Goal: Information Seeking & Learning: Learn about a topic

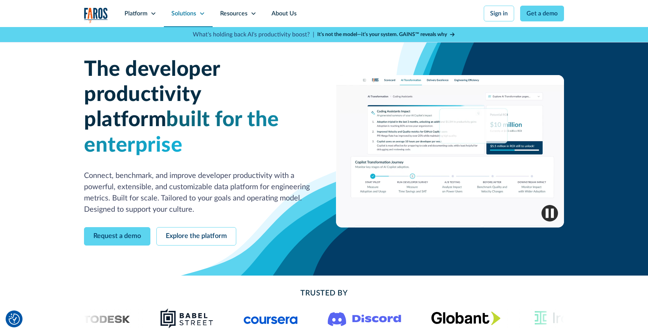
click at [187, 17] on div "Solutions" at bounding box center [183, 13] width 25 height 9
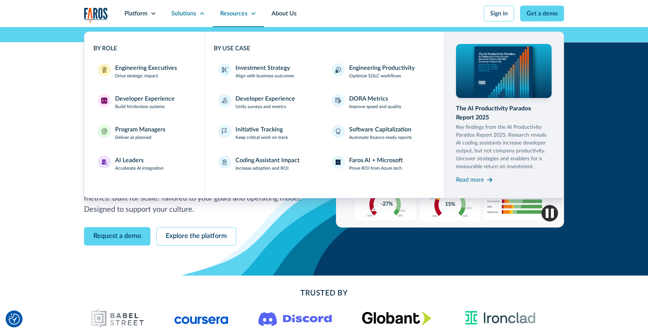
click at [233, 13] on div "Resources" at bounding box center [233, 13] width 27 height 9
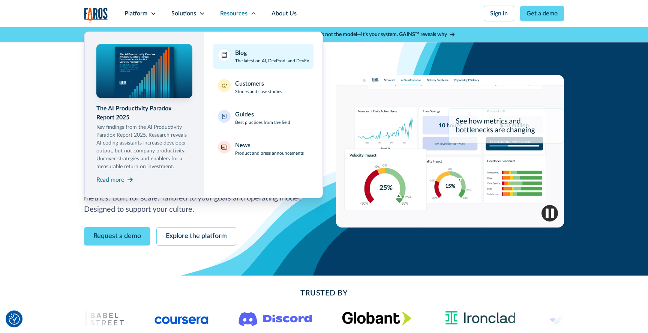
click at [264, 55] on div "Blog The latest on AI, DevProd, and DevEx" at bounding box center [272, 56] width 74 height 16
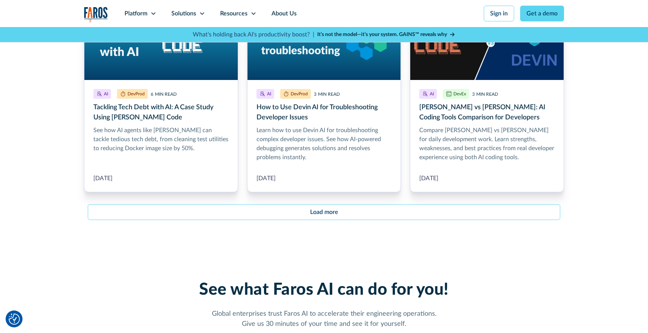
scroll to position [906, 0]
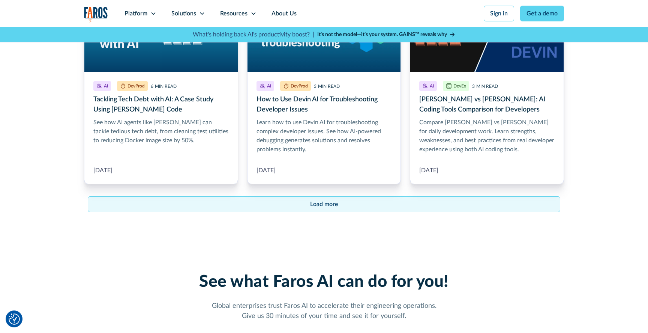
click at [319, 204] on div "Load more" at bounding box center [324, 204] width 28 height 9
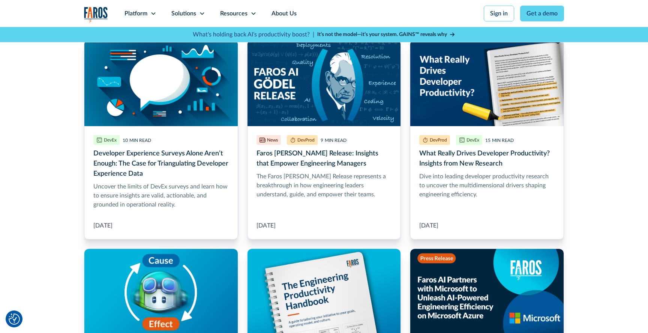
scroll to position [1296, 0]
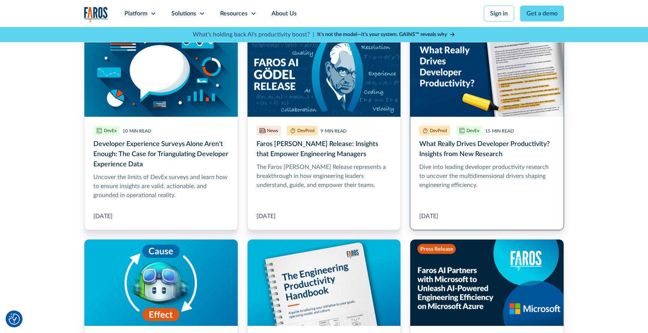
click at [442, 74] on link "What Really Drives Developer Productivity? Insights from New Research" at bounding box center [487, 130] width 154 height 200
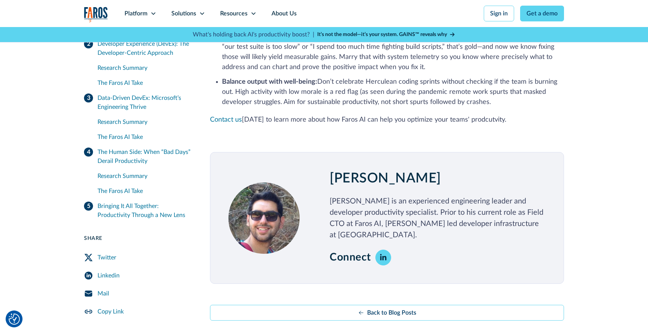
scroll to position [2973, 0]
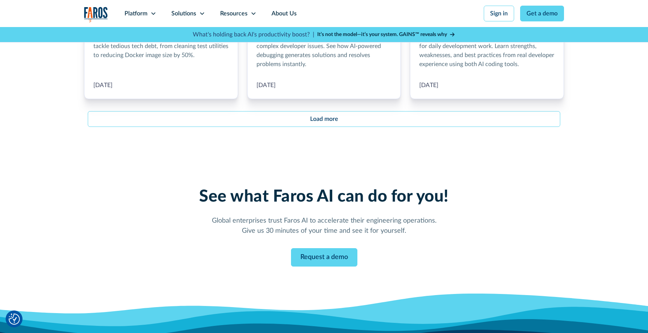
scroll to position [814, 0]
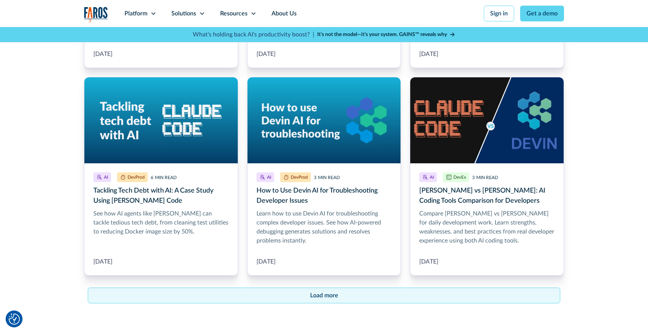
click at [307, 291] on link "Load more" at bounding box center [324, 295] width 473 height 16
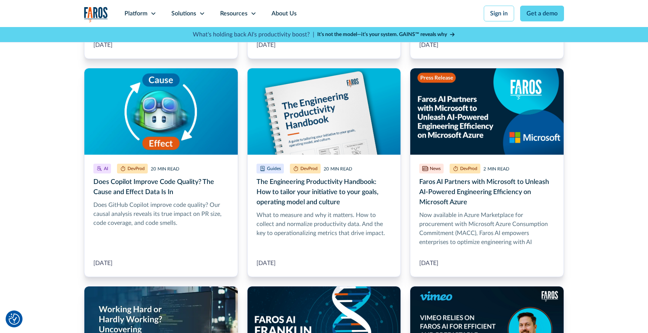
scroll to position [1467, 0]
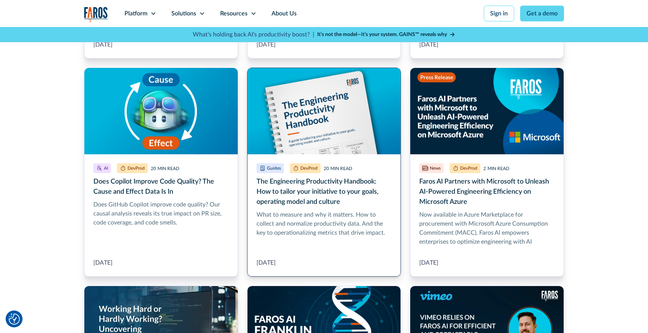
click at [290, 101] on link "The Engineering Productivity Handbook: How to tailor your initiative to your go…" at bounding box center [324, 172] width 154 height 209
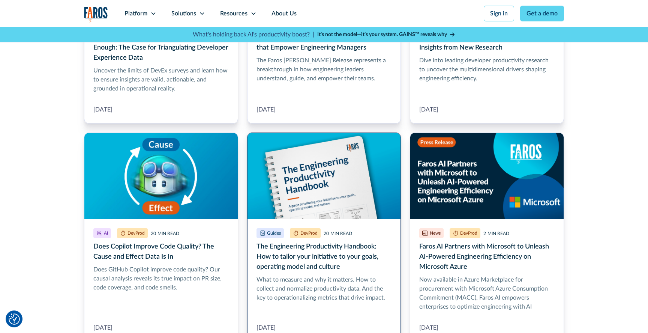
scroll to position [1401, 0]
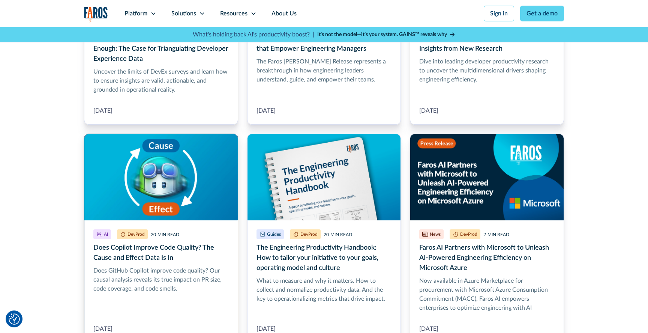
click at [135, 176] on link "Does Copilot Improve Code Quality? The Cause and Effect Data Is In" at bounding box center [161, 238] width 154 height 209
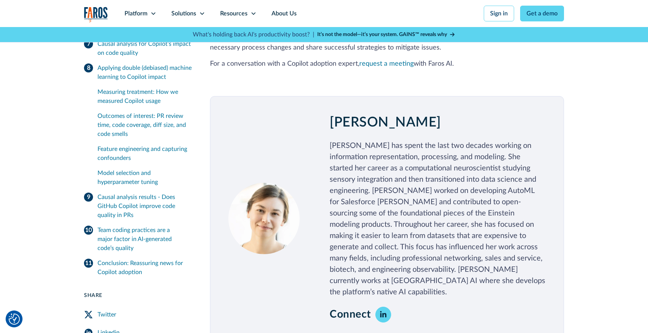
scroll to position [6397, 0]
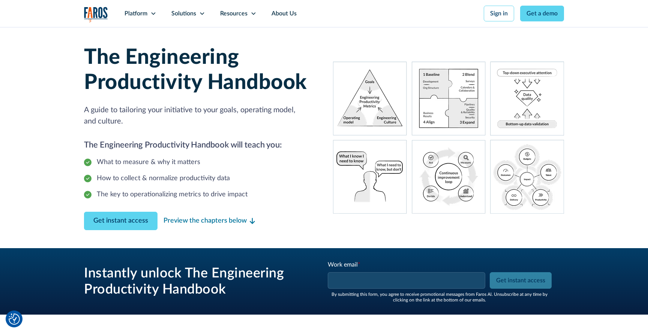
click at [100, 13] on img "home" at bounding box center [96, 14] width 24 height 15
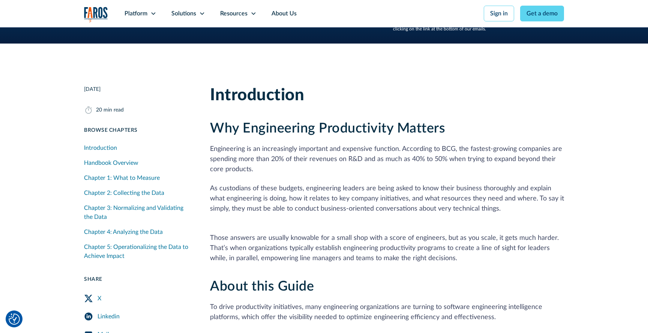
scroll to position [272, 0]
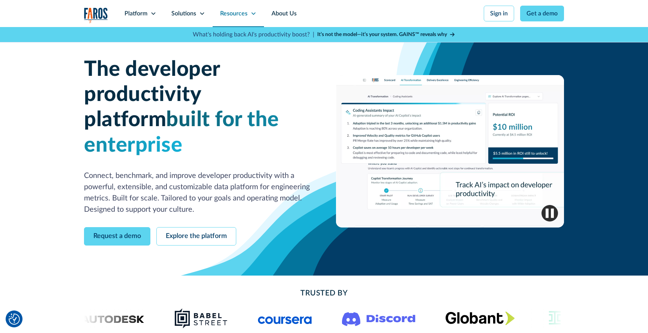
click at [245, 14] on div "Resources" at bounding box center [233, 13] width 27 height 9
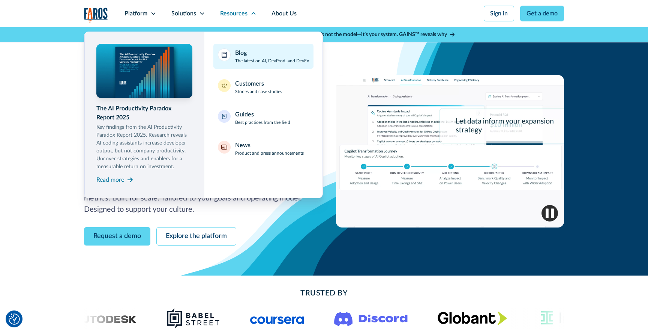
click at [234, 60] on link "Blog The latest on AI, DevProd, and DevEx" at bounding box center [264, 56] width 100 height 25
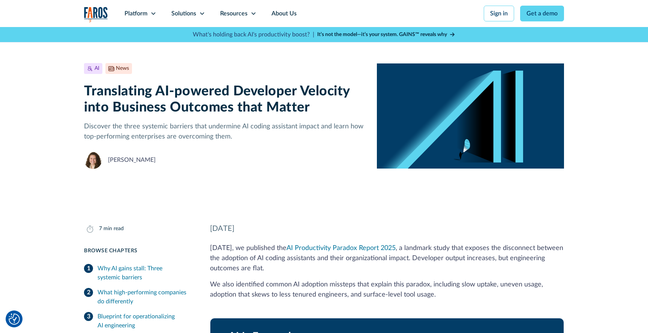
click at [292, 295] on p "We also identified common AI adoption missteps that explain this paradox, inclu…" at bounding box center [387, 290] width 354 height 20
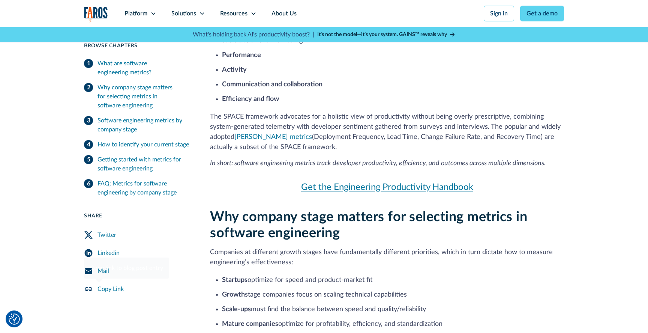
scroll to position [405, 0]
click at [429, 187] on link "Get the Engineering Productivity Handbook" at bounding box center [387, 187] width 354 height 14
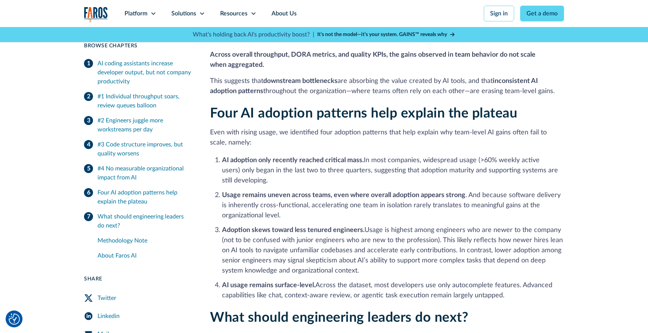
scroll to position [1470, 0]
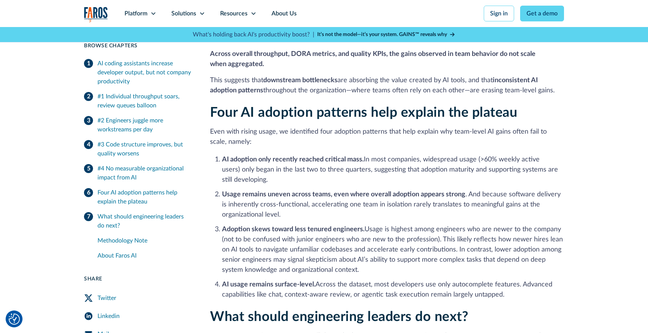
click at [91, 13] on img "home" at bounding box center [96, 14] width 24 height 15
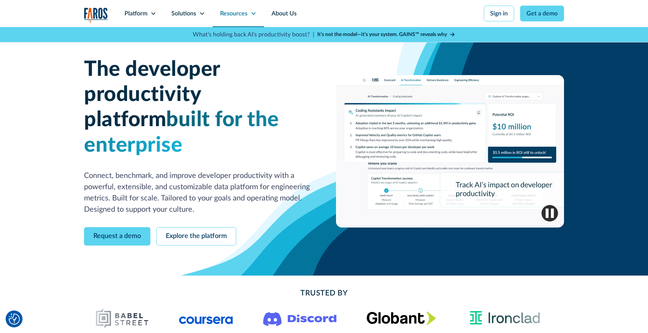
click at [233, 13] on div "Resources" at bounding box center [233, 13] width 27 height 9
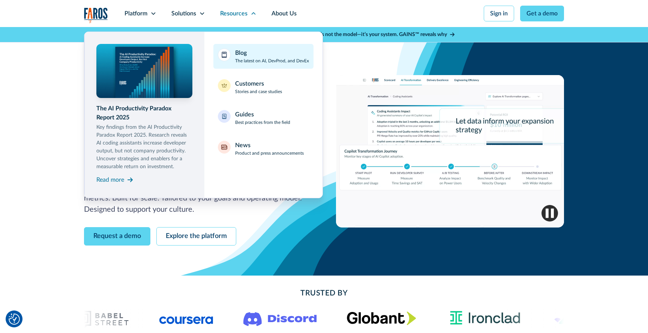
click at [242, 56] on div "Blog" at bounding box center [241, 52] width 12 height 9
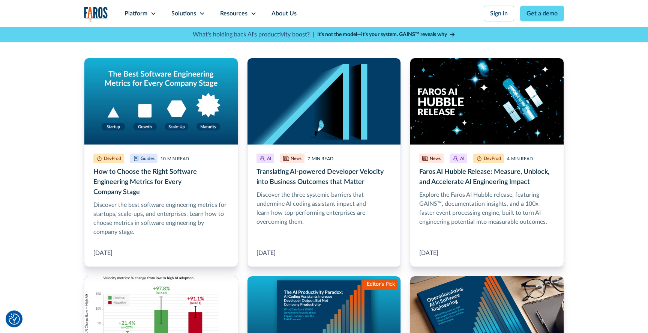
scroll to position [202, 0]
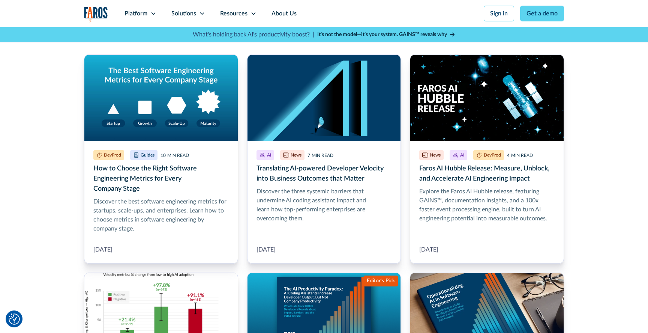
scroll to position [208, 0]
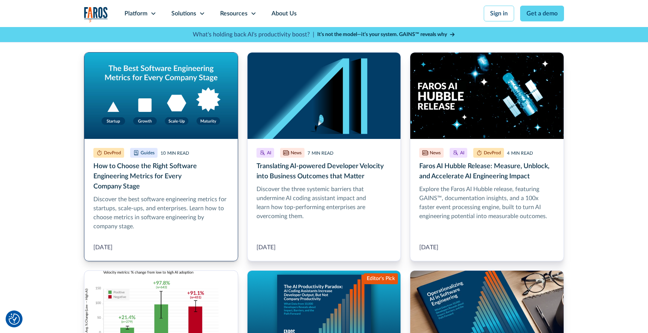
click at [161, 80] on link "How to Choose the Right Software Engineering Metrics for Every Company Stage" at bounding box center [161, 156] width 154 height 209
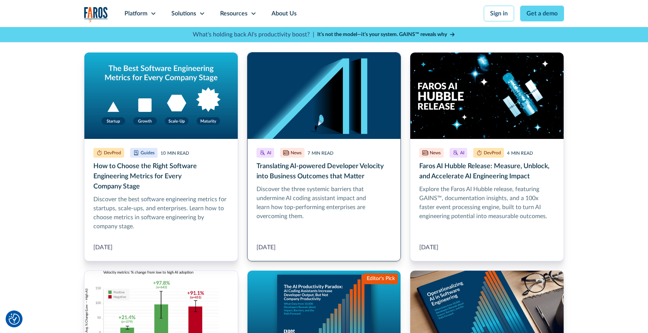
click at [284, 127] on link "Translating AI-powered Developer Velocity into Business Outcomes that Matter" at bounding box center [324, 156] width 154 height 209
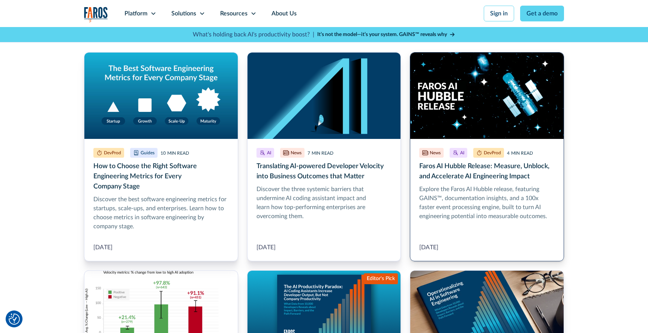
click at [480, 108] on link "Faros AI Hubble Release: Measure, Unblock, and Accelerate AI Engineering Impact" at bounding box center [487, 156] width 154 height 209
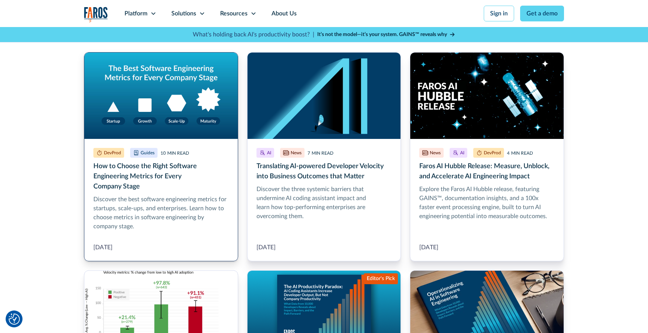
click at [143, 101] on link "How to Choose the Right Software Engineering Metrics for Every Company Stage" at bounding box center [161, 156] width 154 height 209
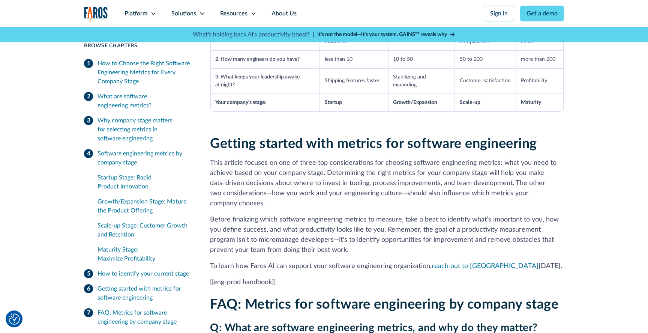
scroll to position [1636, 0]
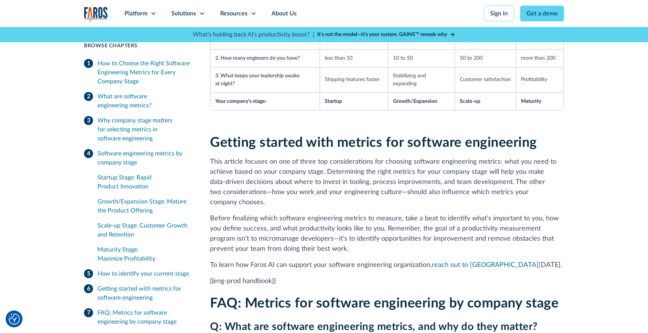
click at [273, 281] on p "{{eng-prod handbook}}" at bounding box center [387, 281] width 354 height 10
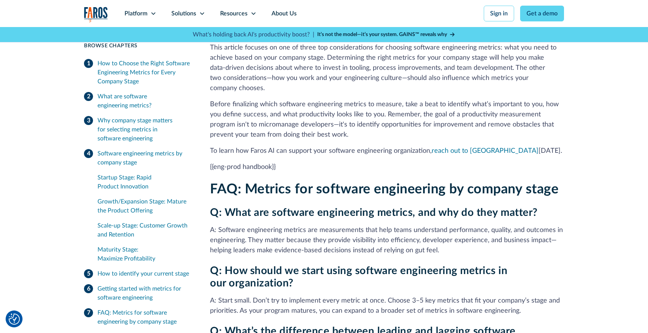
scroll to position [1757, 0]
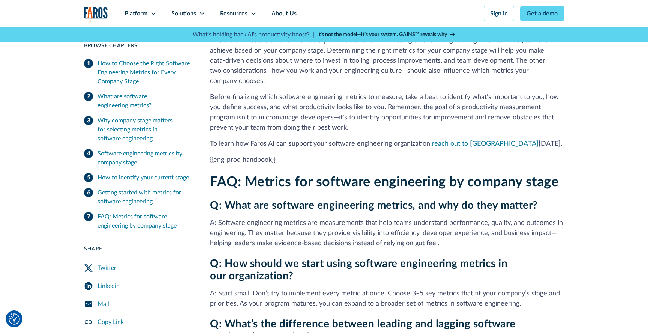
click at [448, 141] on link "reach out to us" at bounding box center [485, 143] width 107 height 7
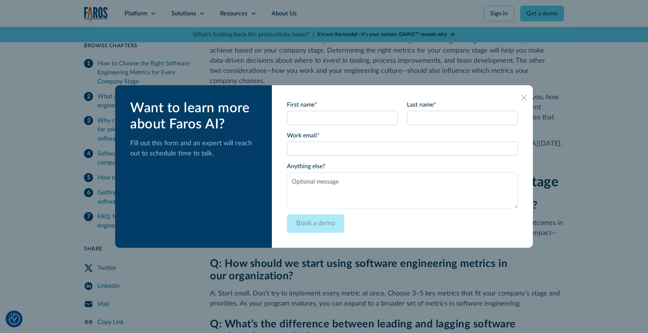
click at [563, 179] on div at bounding box center [324, 166] width 648 height 333
click at [529, 269] on div at bounding box center [324, 166] width 648 height 333
click at [24, 169] on div at bounding box center [324, 166] width 648 height 333
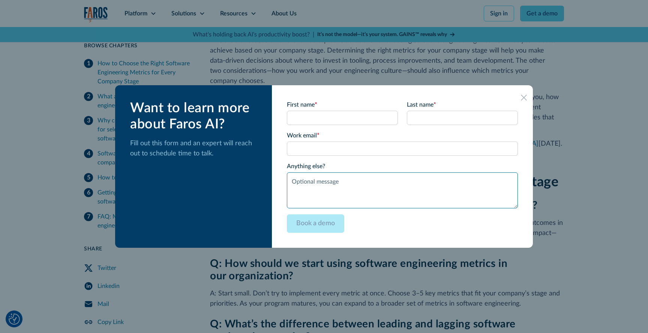
click at [325, 177] on textarea "Anything else?" at bounding box center [402, 190] width 231 height 36
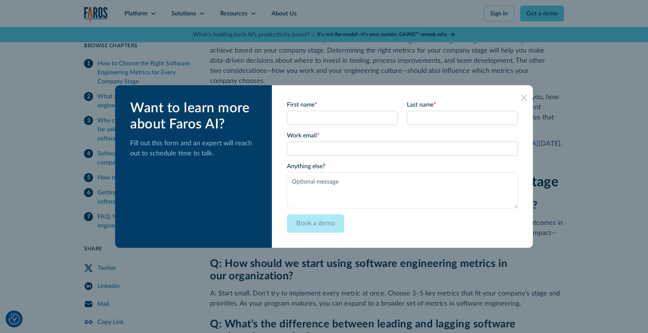
click at [521, 98] on icon at bounding box center [524, 98] width 6 height 6
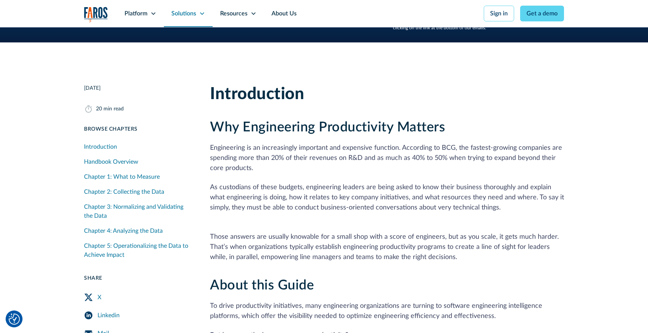
click at [190, 12] on div "Solutions" at bounding box center [183, 13] width 25 height 9
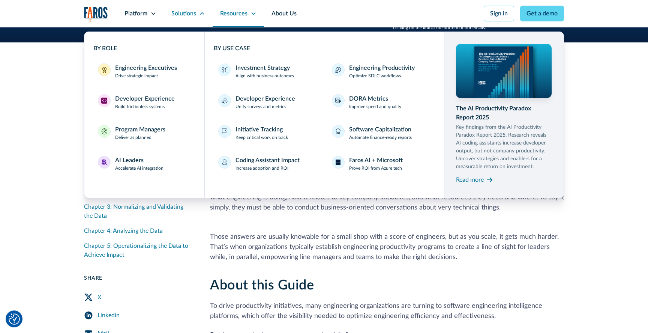
click at [226, 18] on div "Resources" at bounding box center [238, 13] width 51 height 27
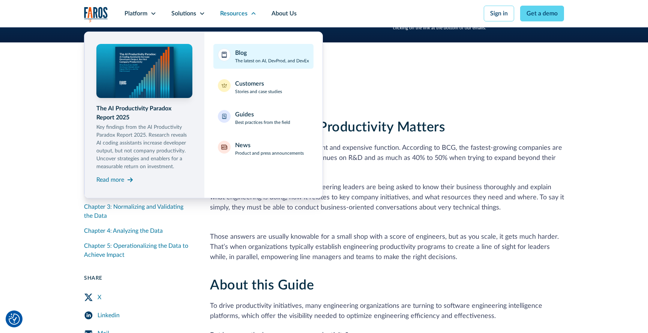
click at [244, 59] on p "The latest on AI, DevProd, and DevEx" at bounding box center [272, 60] width 74 height 7
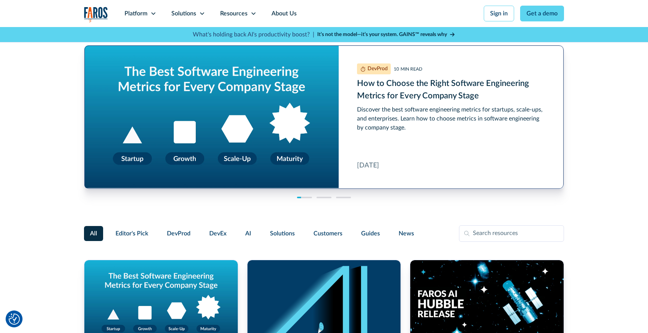
click at [384, 90] on link "How to Choose the Right Software Engineering Metrics for Every Company Stage" at bounding box center [324, 116] width 480 height 143
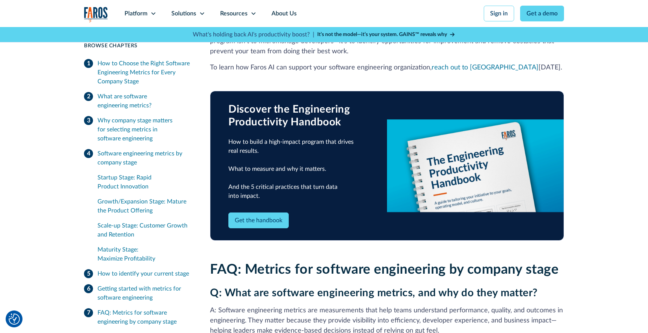
scroll to position [1829, 0]
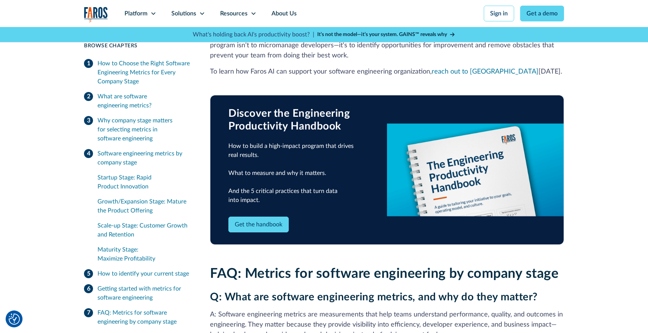
click at [534, 178] on img at bounding box center [475, 169] width 177 height 93
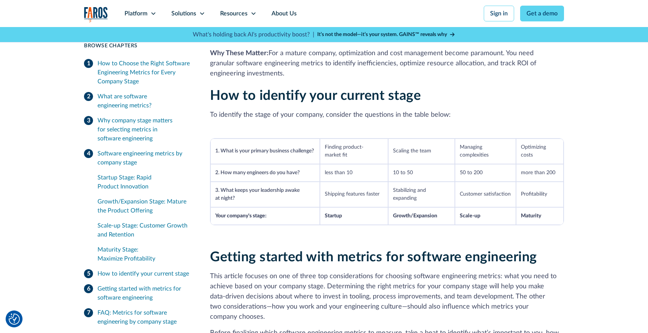
scroll to position [1520, 0]
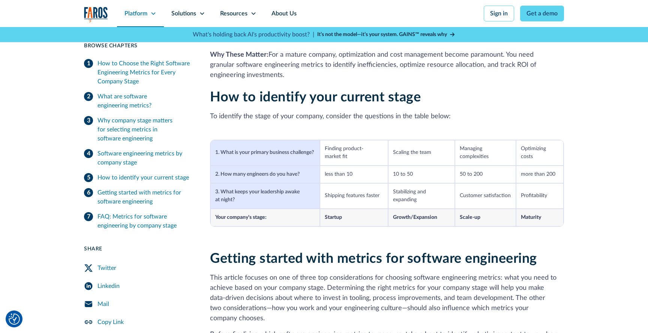
click at [150, 7] on div "Platform" at bounding box center [140, 13] width 47 height 27
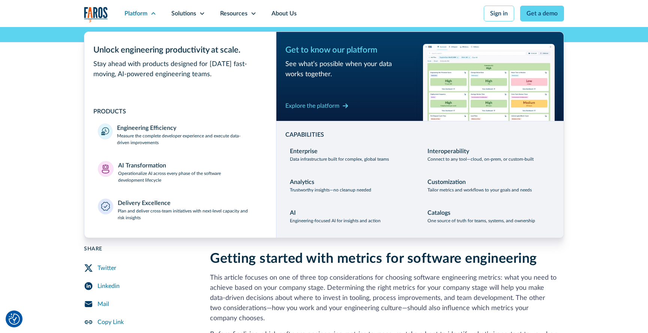
click at [48, 136] on div "10 min read Browse Chapters 10 min read How to Choose the Right Software Engine…" at bounding box center [324, 24] width 648 height 2646
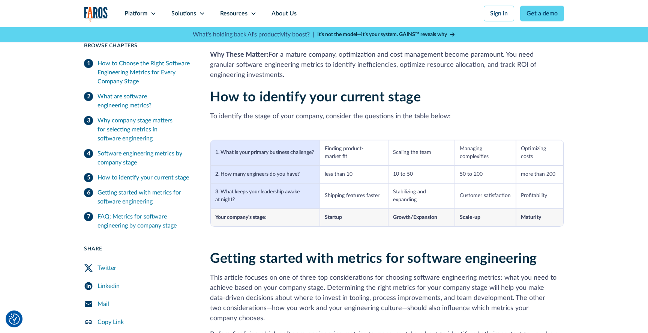
click at [242, 152] on td "1. What is your primary business challenge?" at bounding box center [266, 153] width 110 height 26
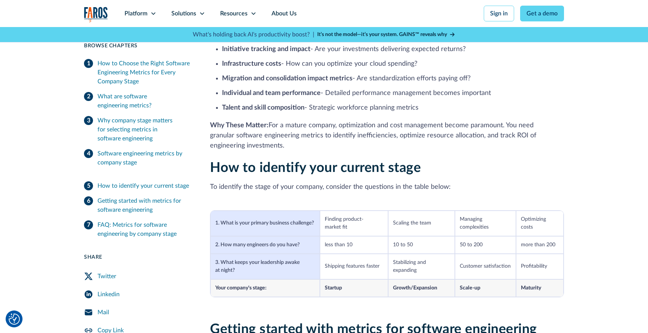
scroll to position [1454, 0]
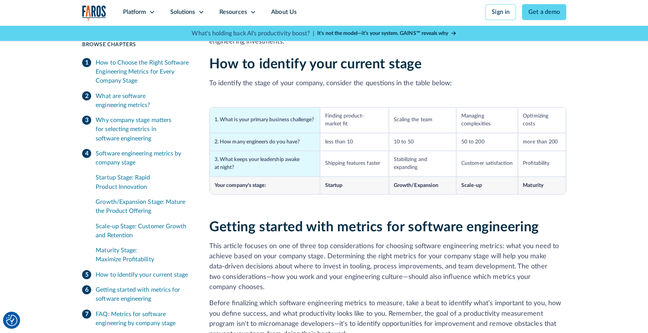
scroll to position [1552, 0]
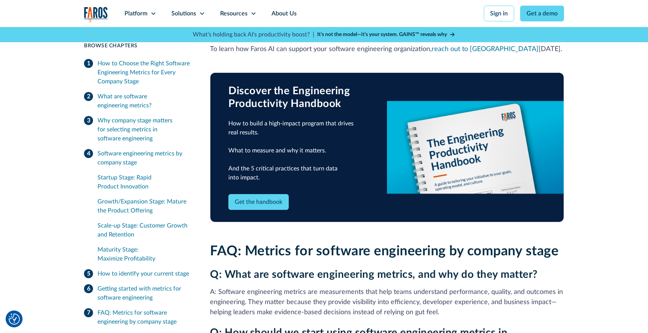
scroll to position [1871, 0]
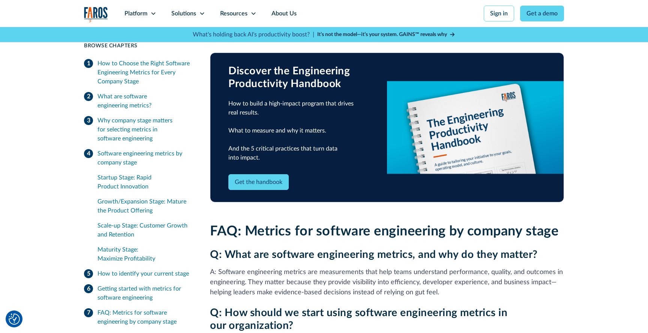
click at [91, 4] on div "Platform Unlock engineering productivity at scale. Stay ahead with products des…" at bounding box center [324, 13] width 480 height 27
click at [94, 14] on img "home" at bounding box center [96, 14] width 24 height 15
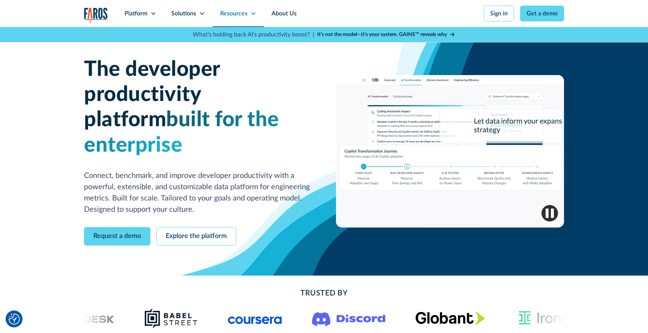
click at [244, 14] on div "Resources" at bounding box center [233, 13] width 27 height 9
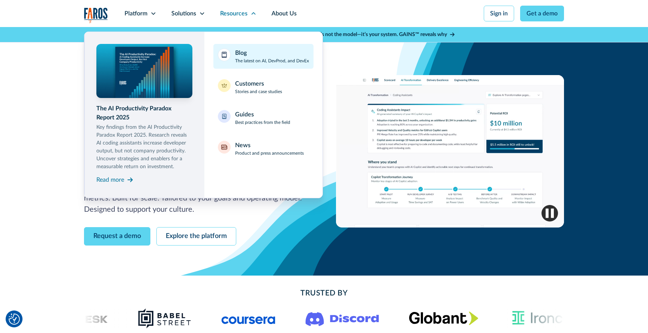
click at [231, 54] on link "Blog The latest on AI, DevProd, and DevEx" at bounding box center [264, 56] width 100 height 25
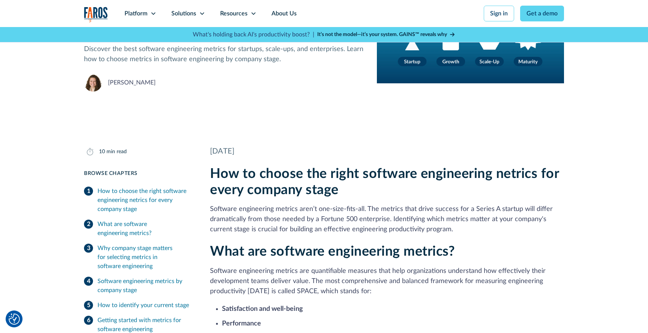
scroll to position [98, 0]
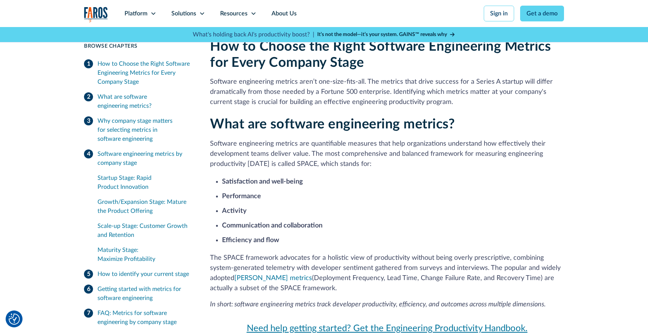
scroll to position [206, 0]
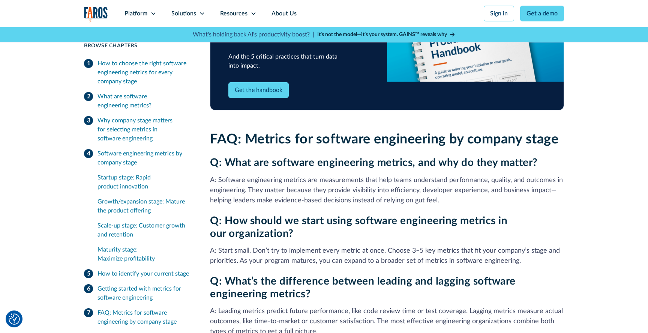
scroll to position [1964, 0]
